Goal: Task Accomplishment & Management: Use online tool/utility

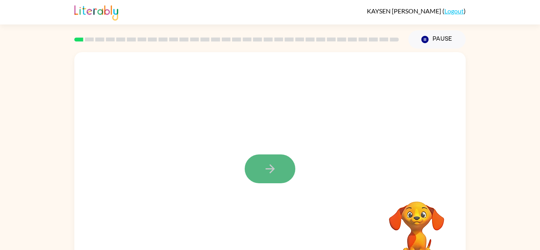
click at [257, 169] on button "button" at bounding box center [270, 169] width 51 height 29
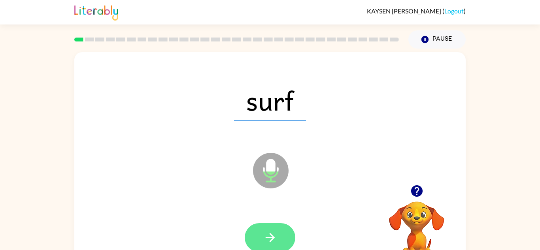
click at [279, 229] on button "button" at bounding box center [270, 238] width 51 height 29
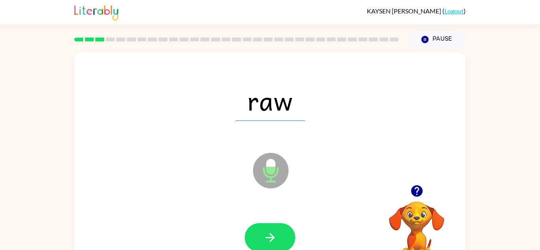
click at [279, 229] on button "button" at bounding box center [270, 238] width 51 height 29
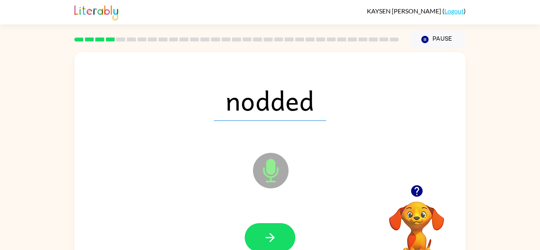
click at [273, 163] on icon "Microphone The Microphone is here when it is your turn to talk" at bounding box center [310, 180] width 119 height 59
click at [277, 237] on button "button" at bounding box center [270, 238] width 51 height 29
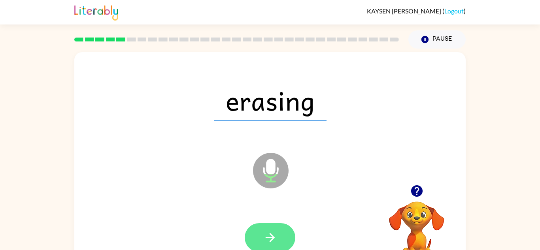
click at [283, 232] on button "button" at bounding box center [270, 238] width 51 height 29
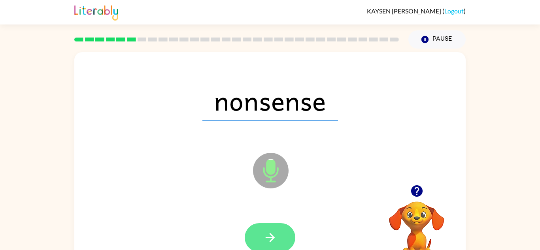
click at [275, 230] on button "button" at bounding box center [270, 238] width 51 height 29
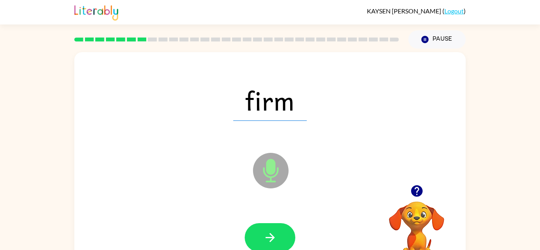
click at [275, 230] on button "button" at bounding box center [270, 238] width 51 height 29
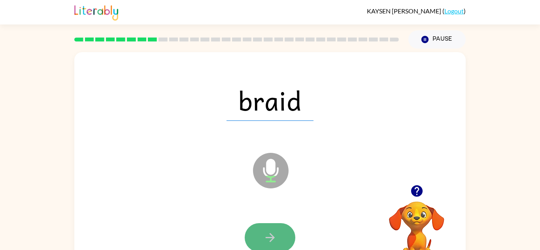
click at [260, 247] on button "button" at bounding box center [270, 238] width 51 height 29
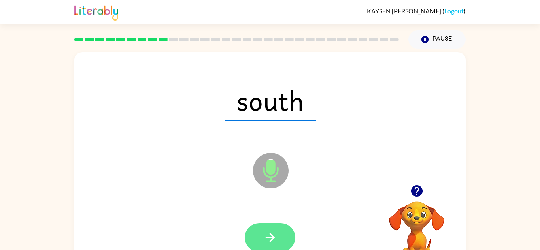
click at [266, 242] on icon "button" at bounding box center [270, 238] width 14 height 14
click at [271, 247] on button "button" at bounding box center [270, 238] width 51 height 29
click at [261, 233] on button "button" at bounding box center [270, 238] width 51 height 29
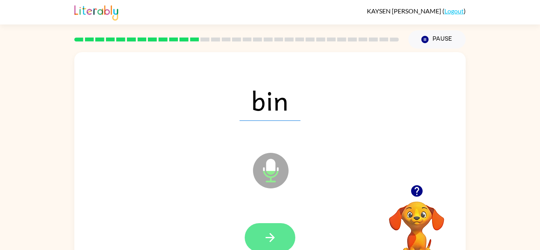
click at [277, 224] on button "button" at bounding box center [270, 238] width 51 height 29
click at [282, 228] on button "button" at bounding box center [270, 238] width 51 height 29
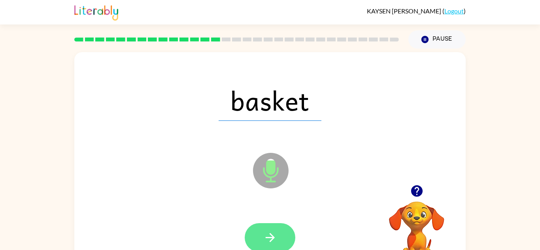
click at [280, 237] on button "button" at bounding box center [270, 238] width 51 height 29
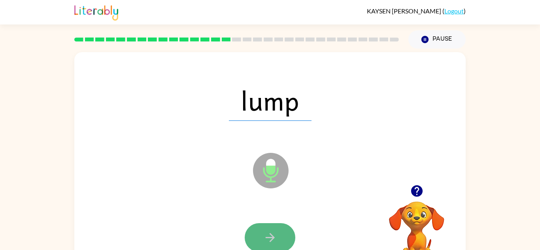
click at [267, 231] on icon "button" at bounding box center [270, 238] width 14 height 14
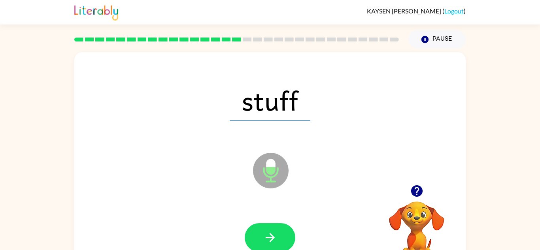
click at [419, 230] on video "Your browser must support playing .mp4 files to use Literably. Please try using…" at bounding box center [416, 228] width 79 height 79
click at [287, 225] on button "button" at bounding box center [270, 238] width 51 height 29
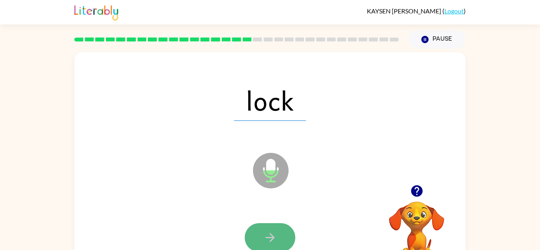
click at [270, 236] on icon "button" at bounding box center [270, 238] width 14 height 14
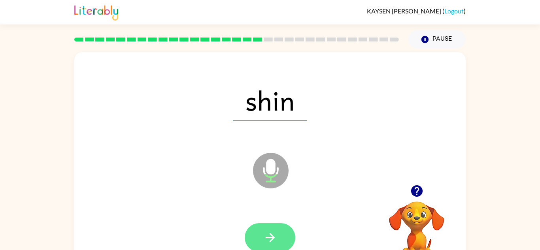
click at [276, 234] on icon "button" at bounding box center [270, 238] width 14 height 14
click at [264, 228] on button "button" at bounding box center [270, 238] width 51 height 29
click at [265, 233] on icon "button" at bounding box center [270, 238] width 14 height 14
click at [282, 225] on button "button" at bounding box center [270, 238] width 51 height 29
click at [282, 231] on button "button" at bounding box center [270, 238] width 51 height 29
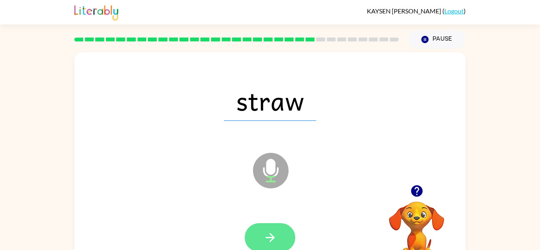
click at [274, 226] on button "button" at bounding box center [270, 238] width 51 height 29
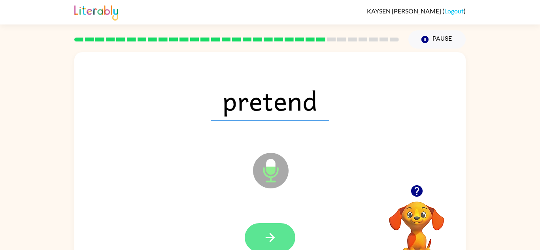
click at [256, 236] on button "button" at bounding box center [270, 238] width 51 height 29
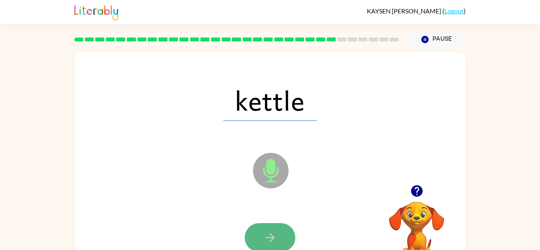
click at [270, 225] on button "button" at bounding box center [270, 238] width 51 height 29
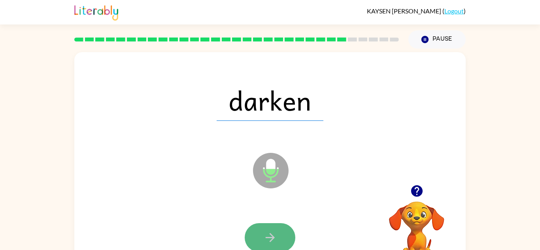
click at [284, 244] on button "button" at bounding box center [270, 238] width 51 height 29
click at [277, 233] on icon "button" at bounding box center [270, 238] width 14 height 14
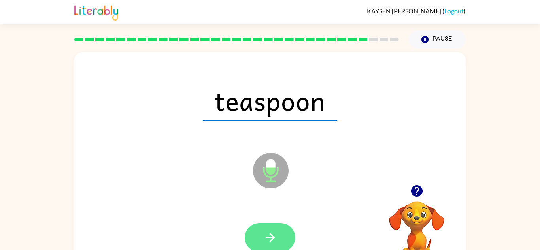
click at [260, 241] on button "button" at bounding box center [270, 238] width 51 height 29
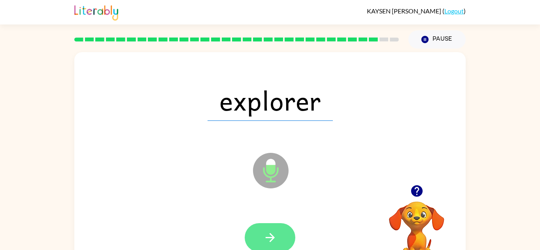
click at [277, 242] on icon "button" at bounding box center [270, 238] width 14 height 14
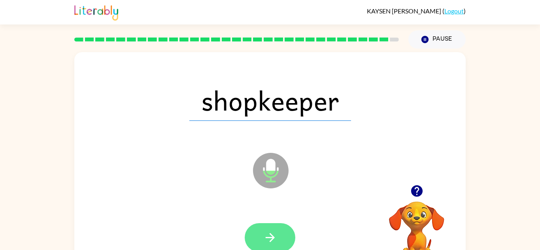
click at [272, 236] on icon "button" at bounding box center [269, 237] width 9 height 9
